Goal: Find specific page/section: Find specific page/section

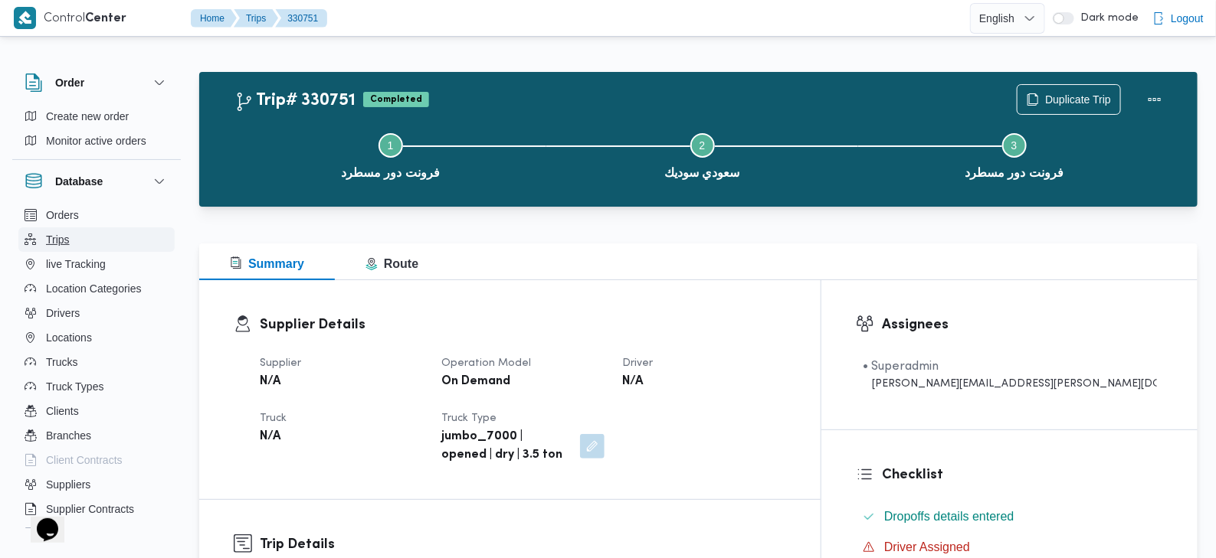
click at [73, 241] on button "Trips" at bounding box center [96, 240] width 156 height 25
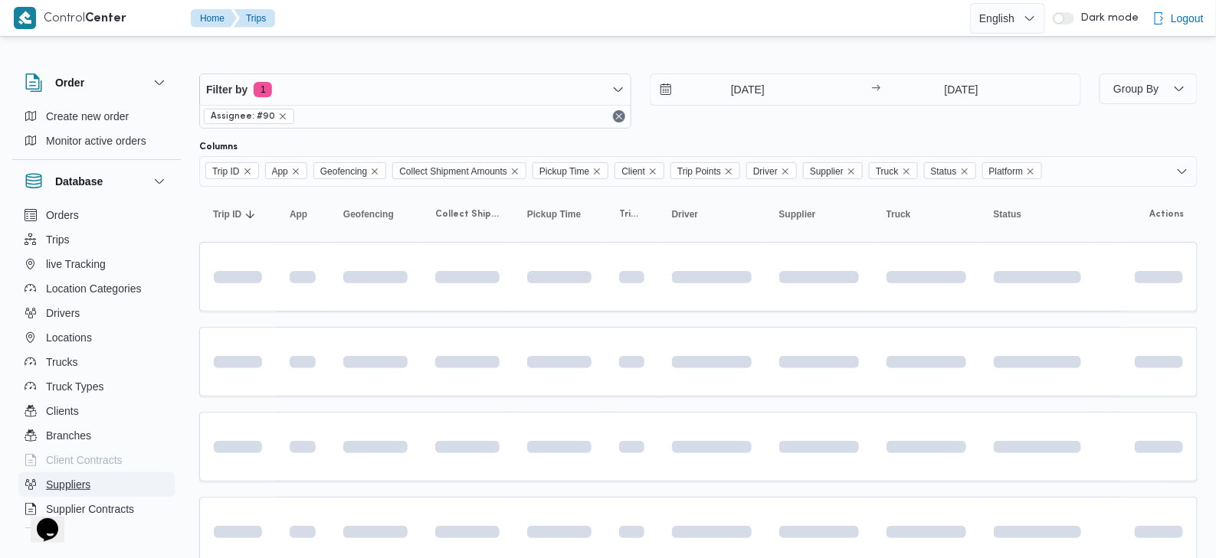
click at [74, 481] on span "Suppliers" at bounding box center [68, 485] width 44 height 18
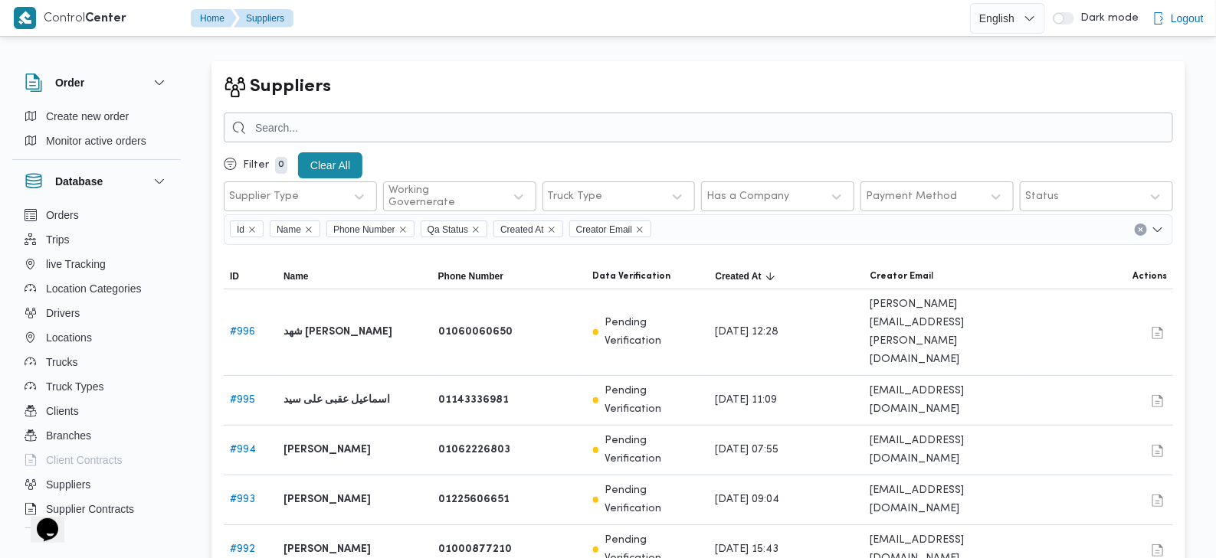
click at [676, 110] on div "Suppliers Filter 0 Clear All Supplier Type Working Governerate Truck Type Has a…" at bounding box center [698, 482] width 974 height 843
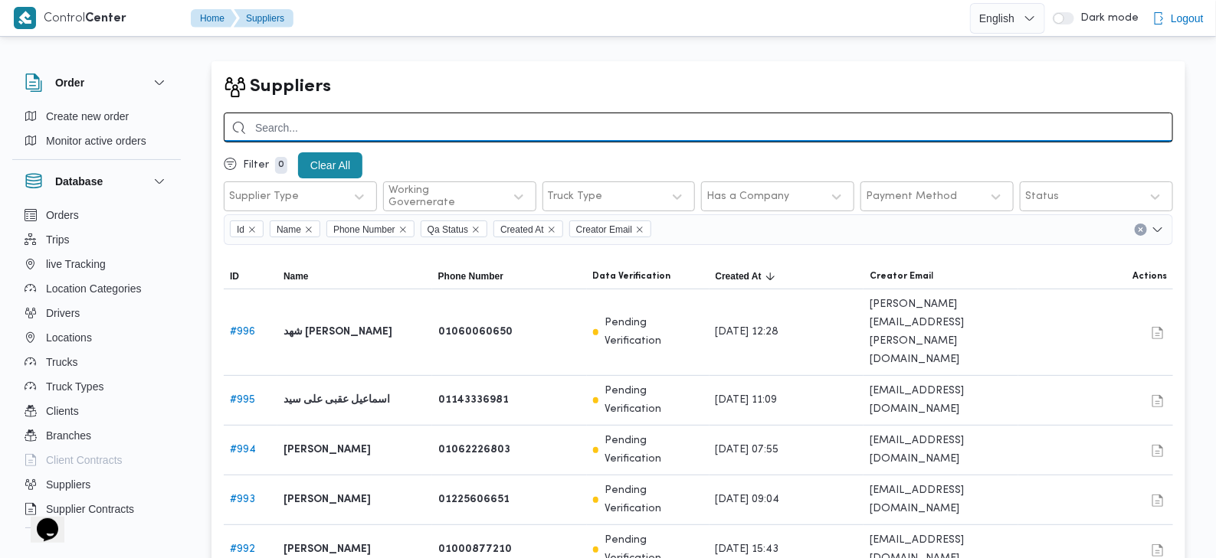
click at [667, 128] on input "search" at bounding box center [698, 128] width 949 height 30
paste input "اسماعيل عقبى على سيد"
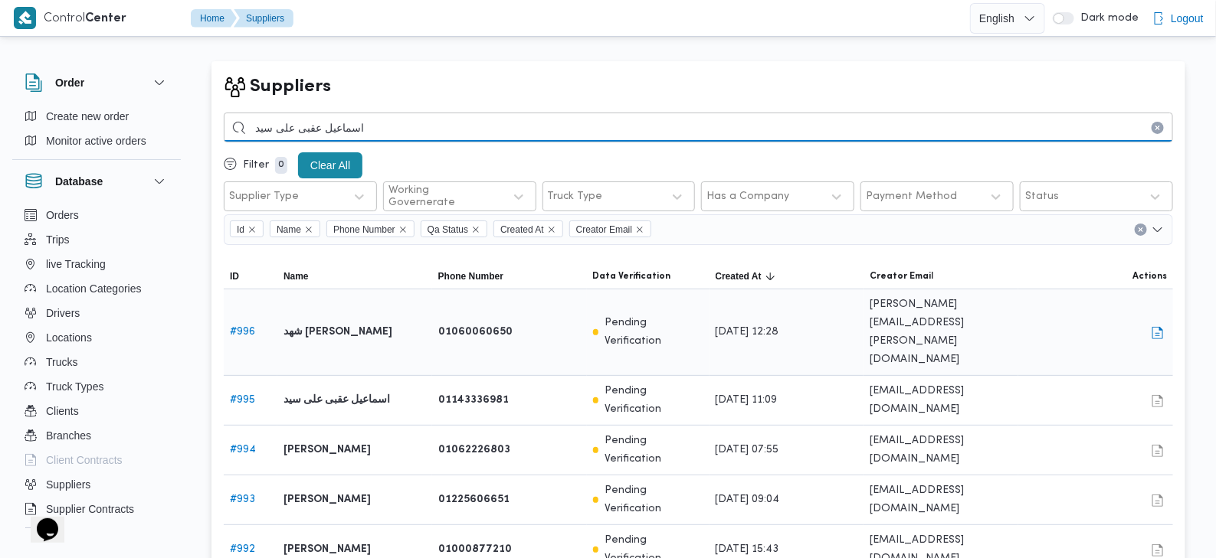
type input "اسماعيل عقبى على سيد"
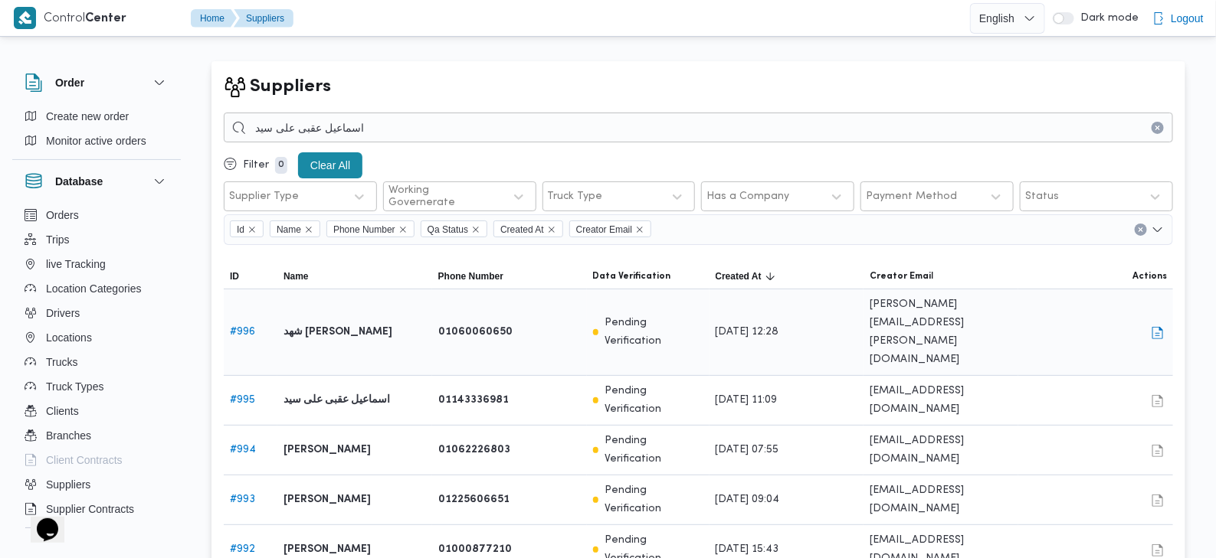
click at [246, 327] on link "# 996" at bounding box center [242, 332] width 25 height 10
select select "8"
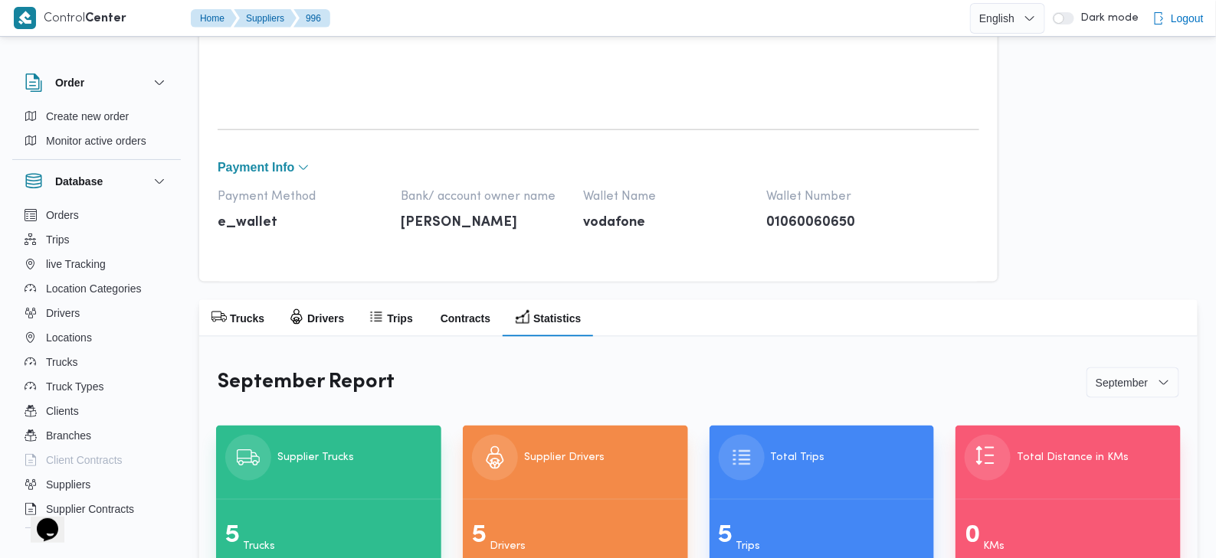
scroll to position [721, 0]
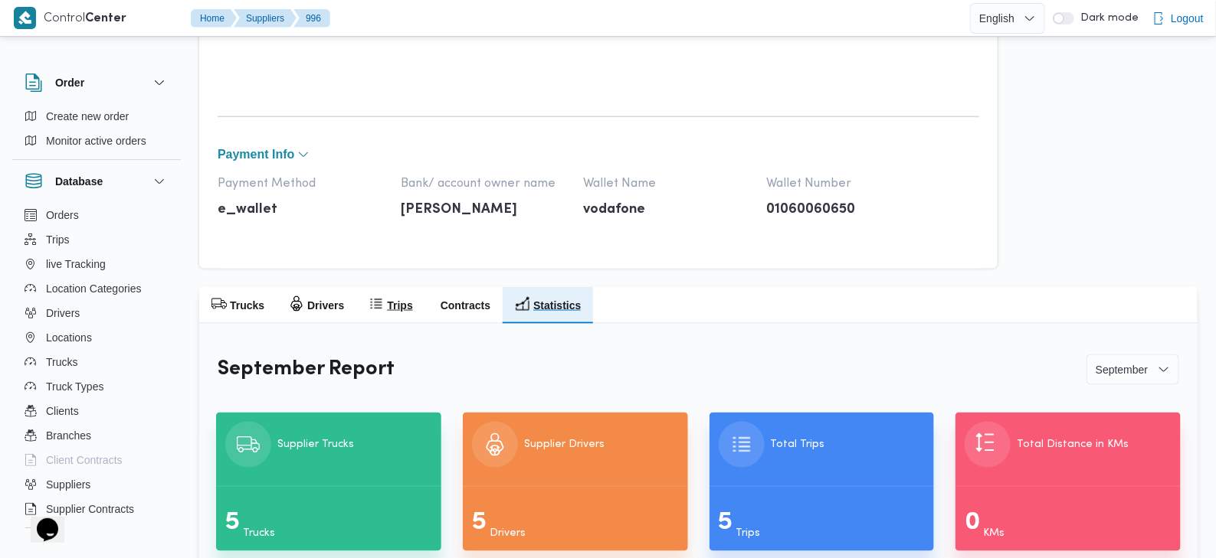
click at [398, 300] on h2 "Trips" at bounding box center [399, 305] width 25 height 18
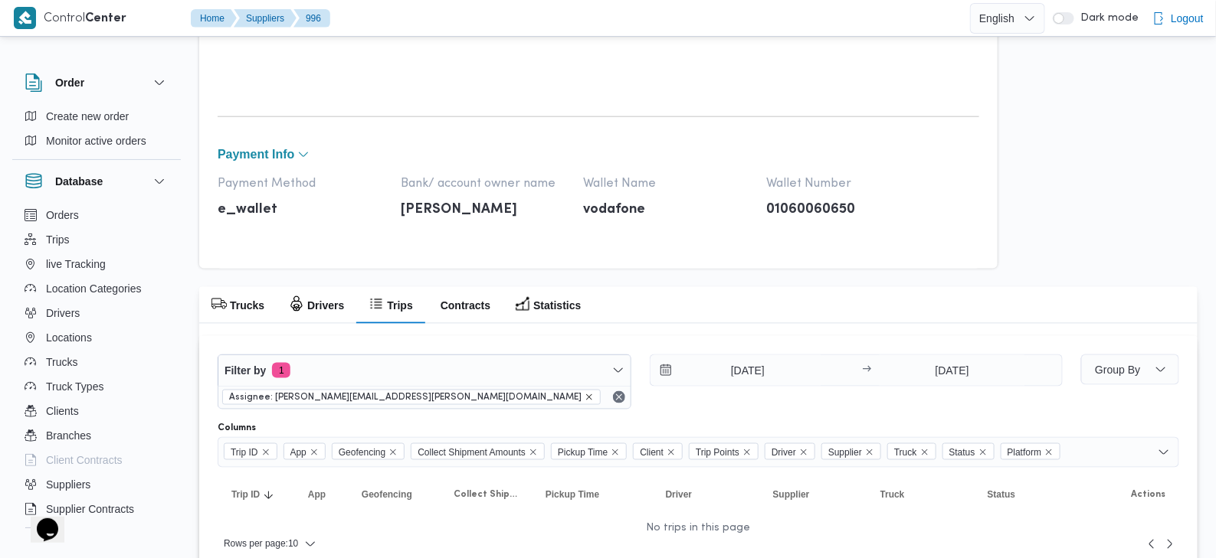
click at [584, 395] on icon "remove selected entity" at bounding box center [588, 397] width 9 height 9
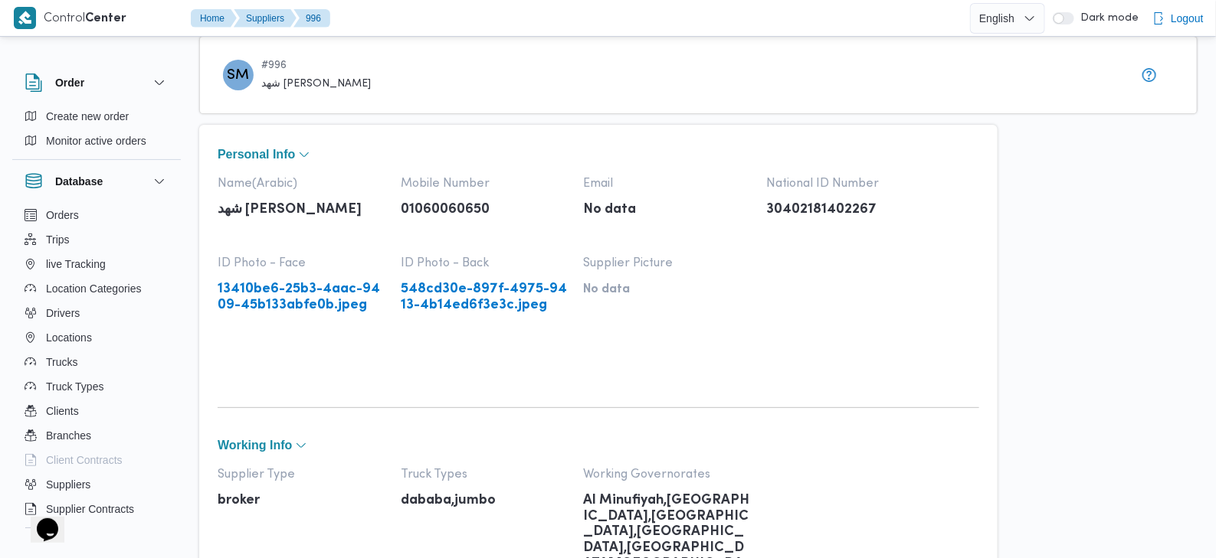
scroll to position [0, 0]
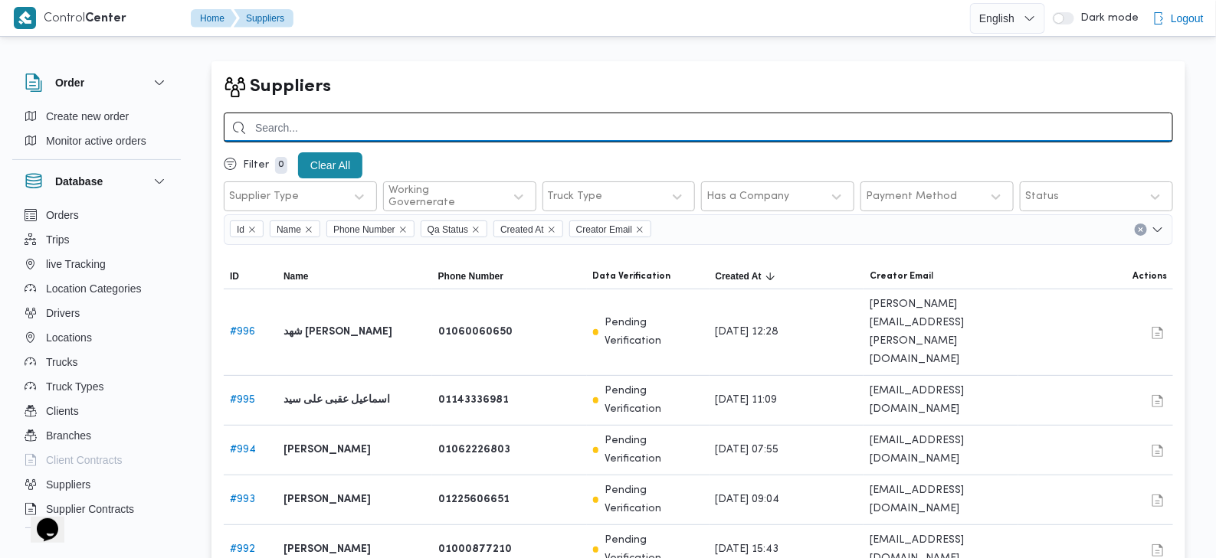
click at [379, 132] on input "search" at bounding box center [698, 128] width 949 height 30
paste input "اسماعيل عقبى على سيد"
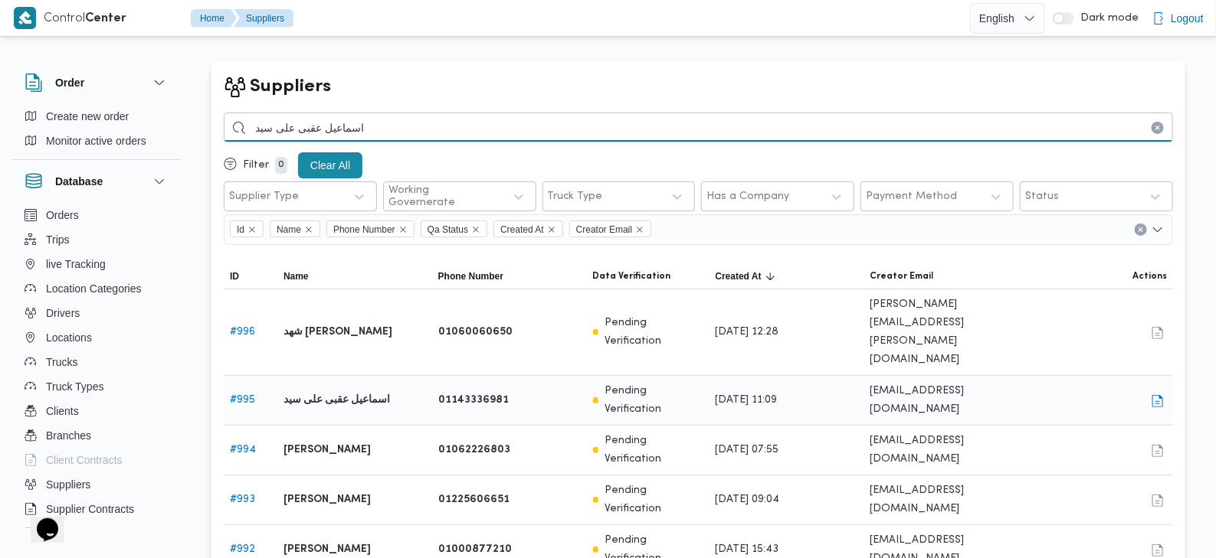
type input "اسماعيل عقبى على سيد"
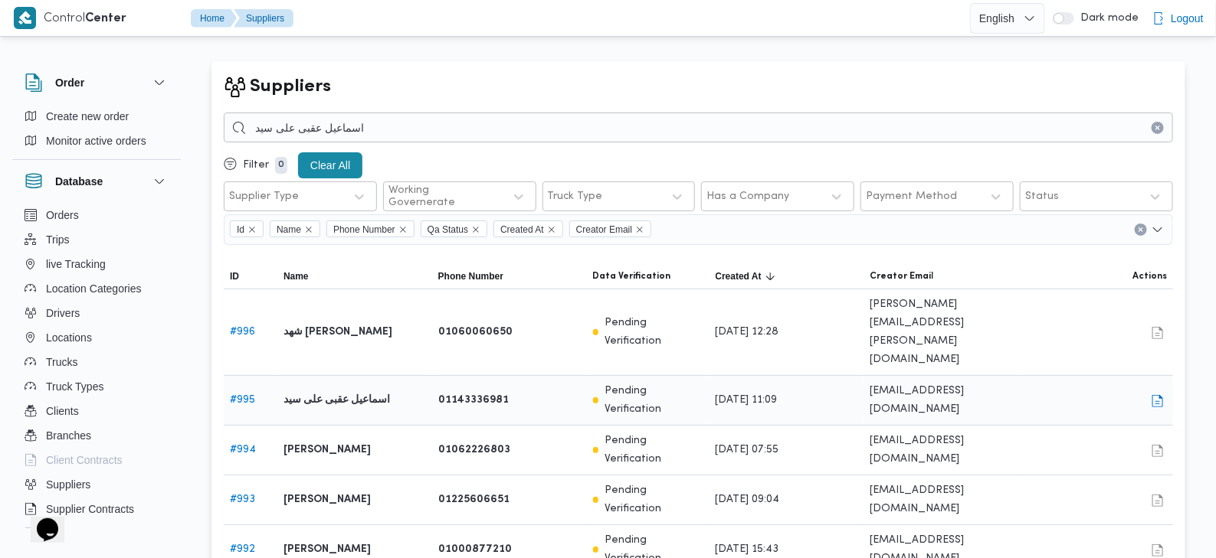
click at [244, 395] on link "# 995" at bounding box center [242, 400] width 25 height 10
select select "8"
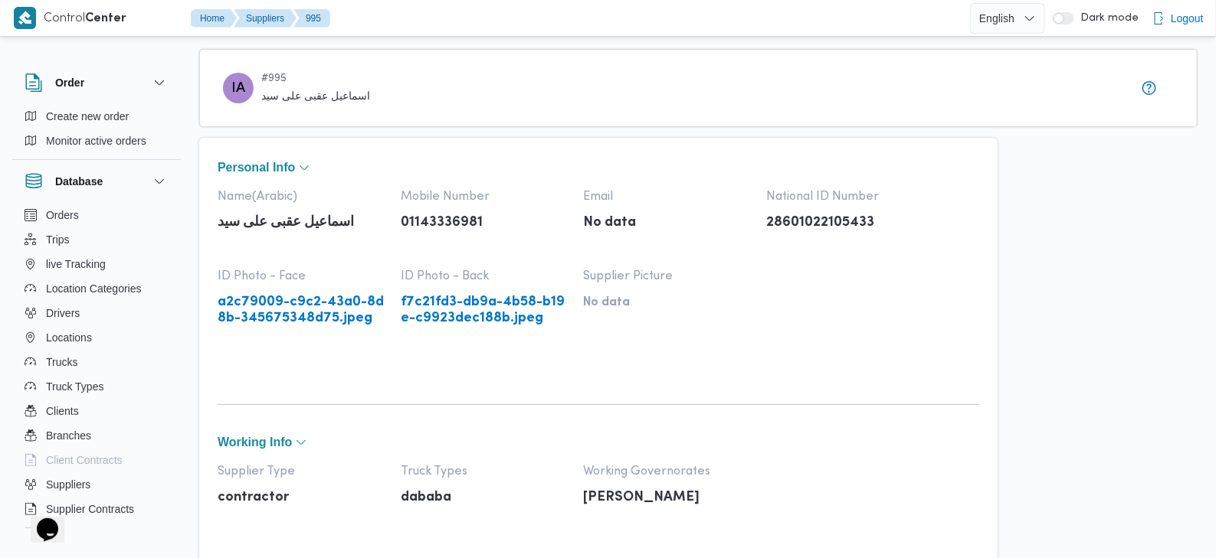
click at [332, 311] on link "a2c79009-c9c2-43a0-8d8b-345675348d75.jpeg" at bounding box center [302, 310] width 168 height 31
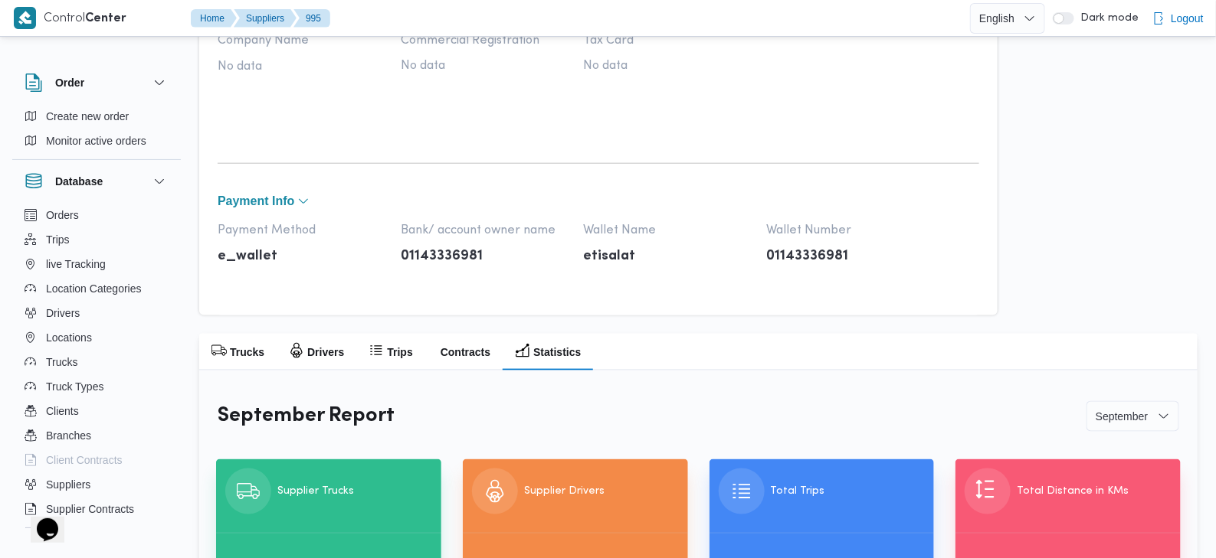
scroll to position [612, 0]
click at [388, 349] on h2 "Trips" at bounding box center [399, 351] width 25 height 18
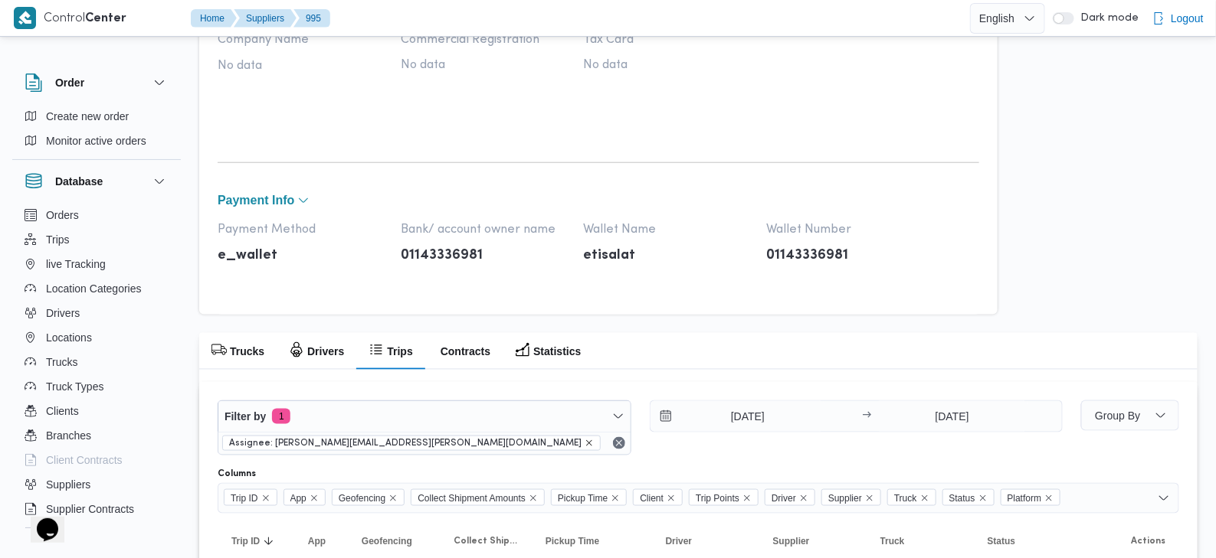
click at [586, 441] on icon "remove selected entity" at bounding box center [589, 443] width 6 height 6
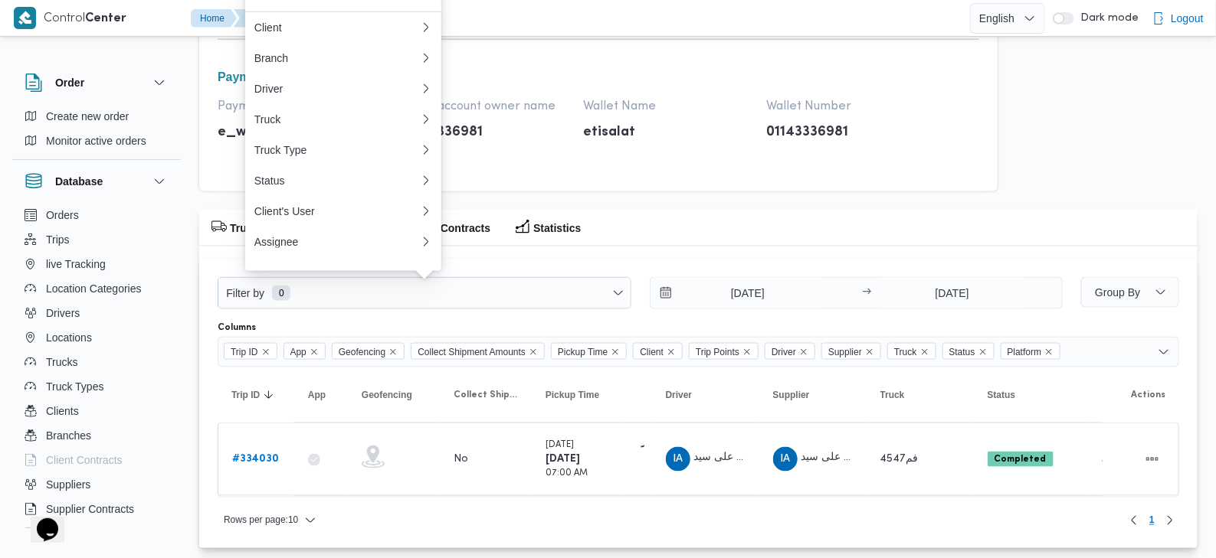
scroll to position [742, 0]
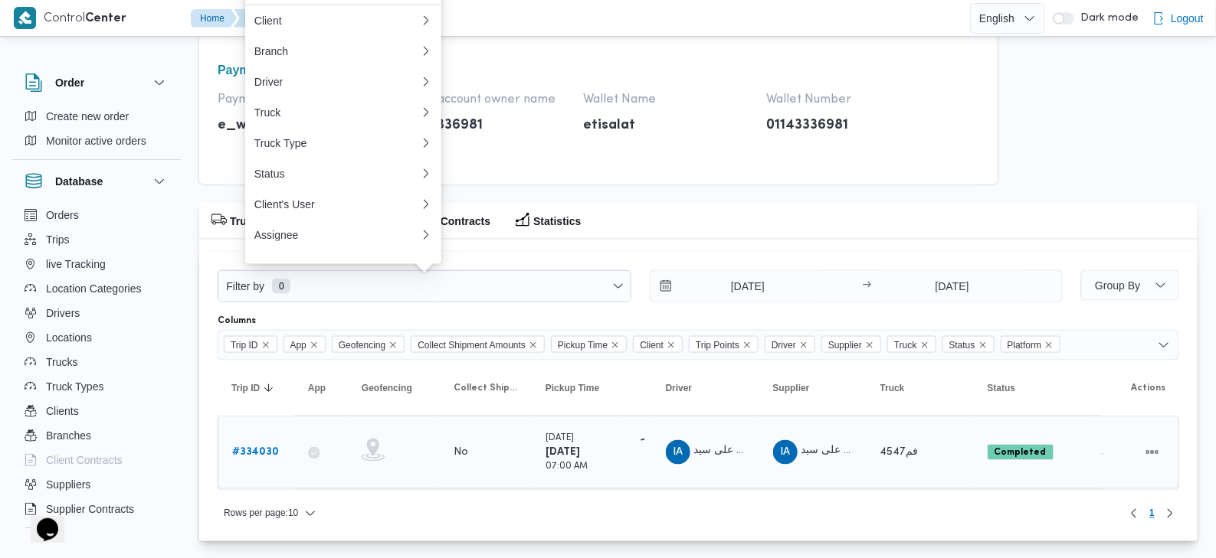
click at [256, 447] on b "# 334030" at bounding box center [255, 452] width 47 height 10
